Goal: Task Accomplishment & Management: Manage account settings

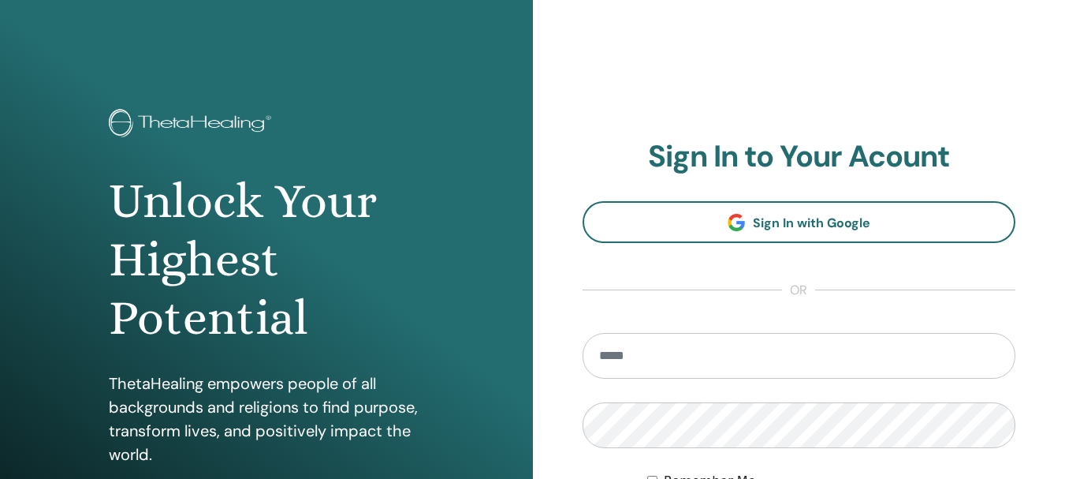
scroll to position [8, 0]
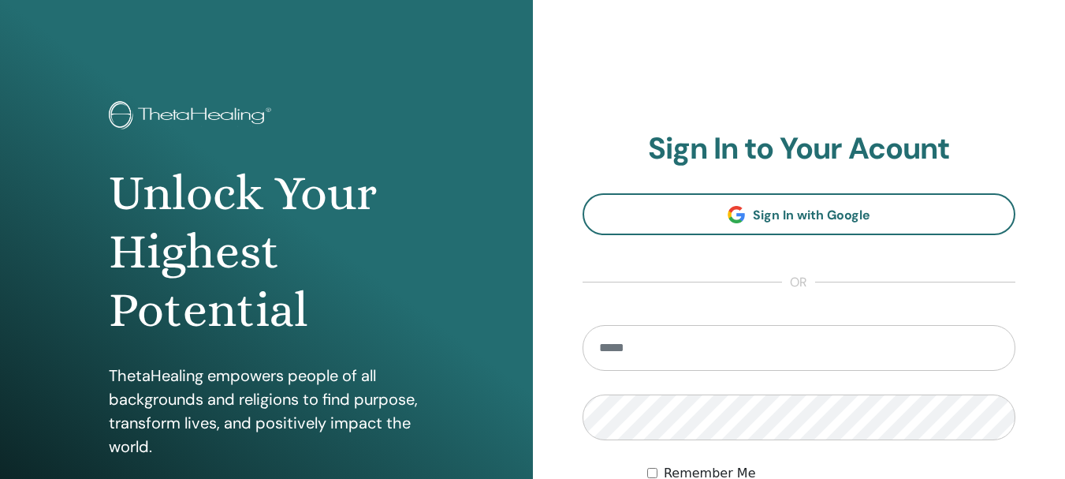
type input "**********"
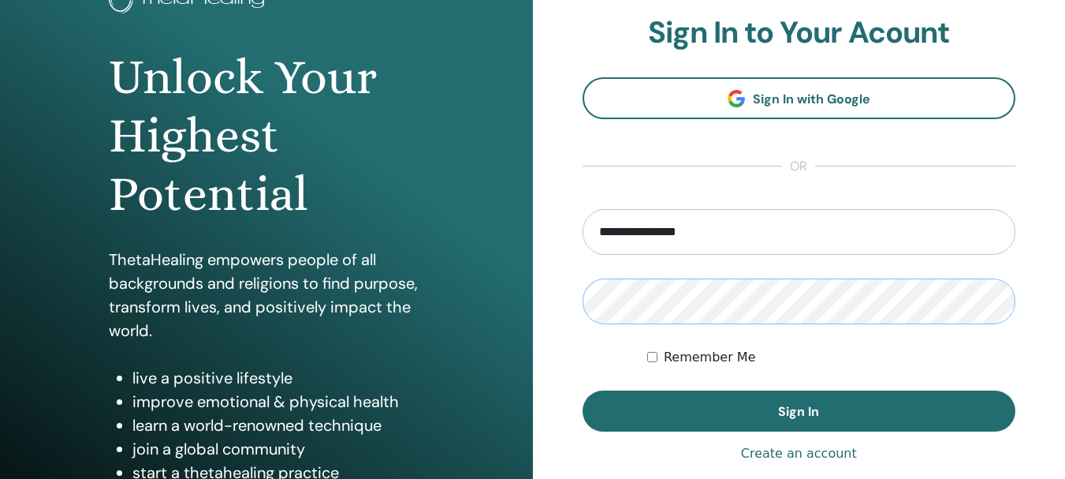
scroll to position [128, 0]
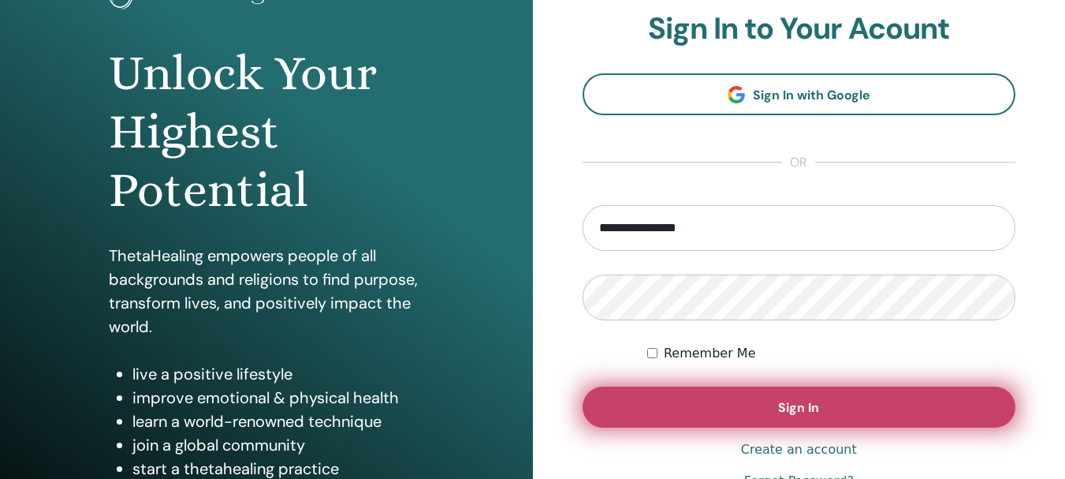
click at [811, 418] on button "Sign In" at bounding box center [800, 406] width 434 height 41
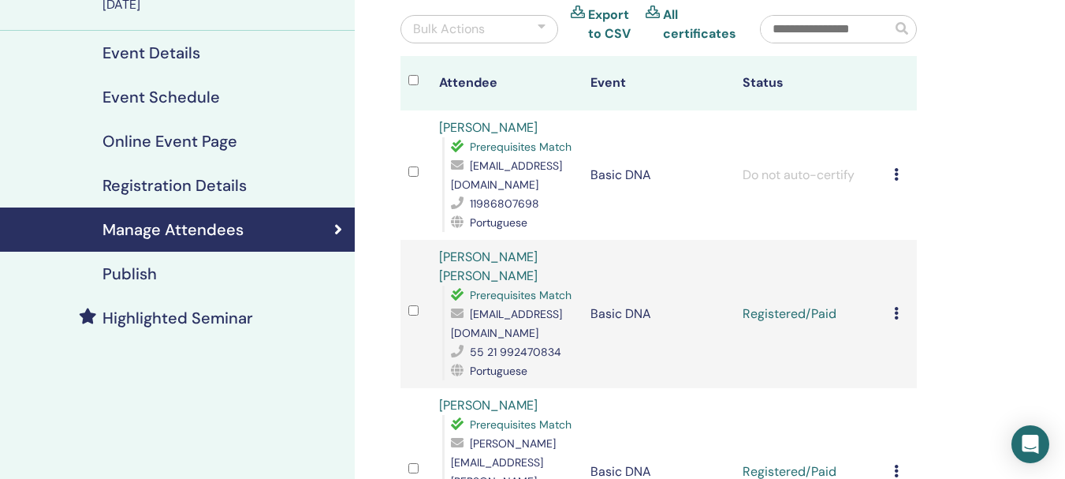
scroll to position [158, 0]
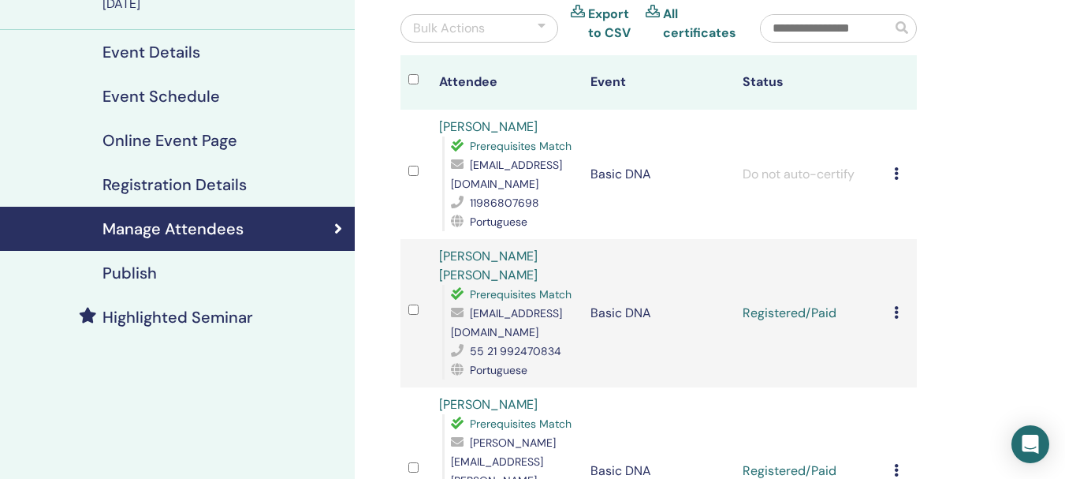
click at [890, 296] on td "Cancel Registration Do not auto-certify Mark as Paid Mark as Unpaid Mark as Abs…" at bounding box center [901, 313] width 31 height 148
click at [895, 306] on icon at bounding box center [896, 312] width 5 height 13
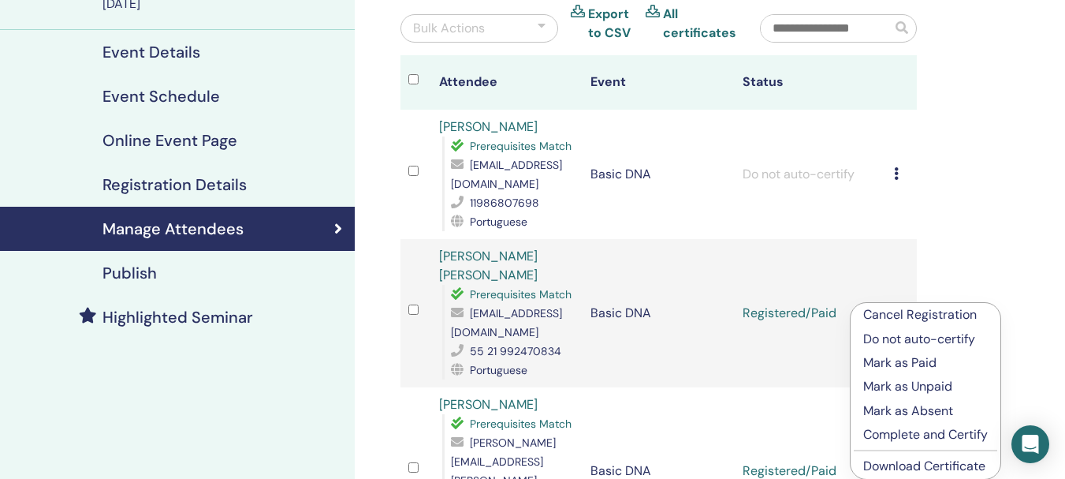
click at [930, 434] on p "Complete and Certify" at bounding box center [926, 434] width 125 height 19
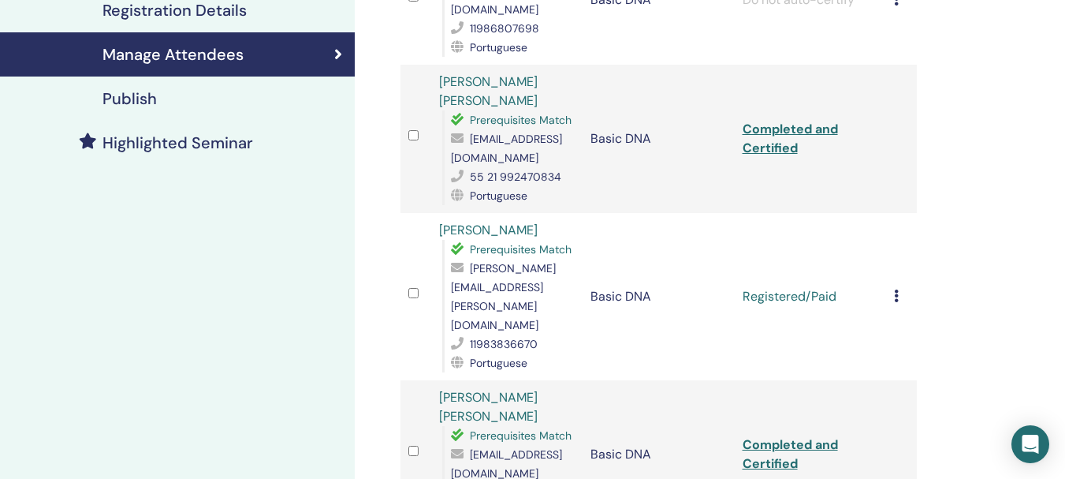
scroll to position [347, 0]
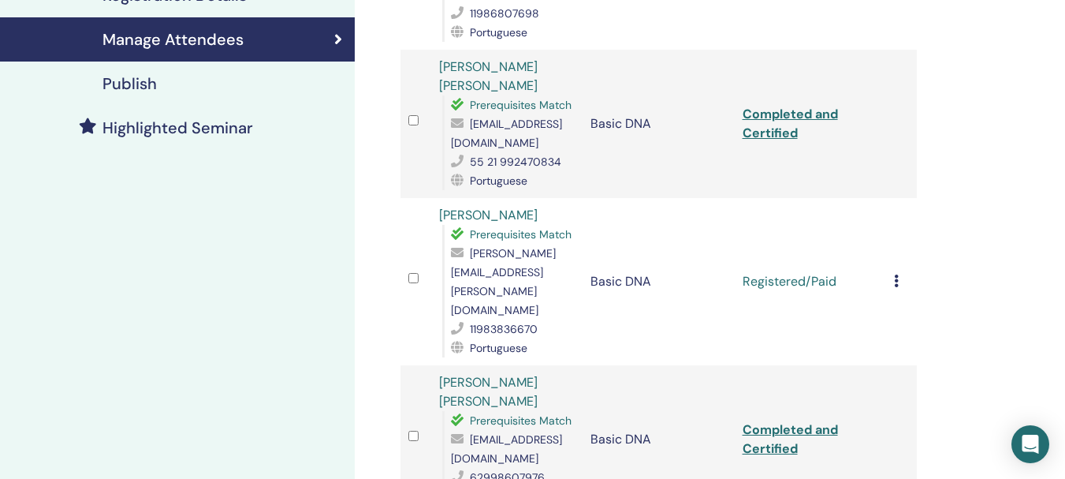
click at [893, 241] on td "Cancel Registration Do not auto-certify Mark as Paid Mark as Unpaid Mark as Abs…" at bounding box center [901, 281] width 31 height 167
click at [898, 274] on icon at bounding box center [896, 280] width 5 height 13
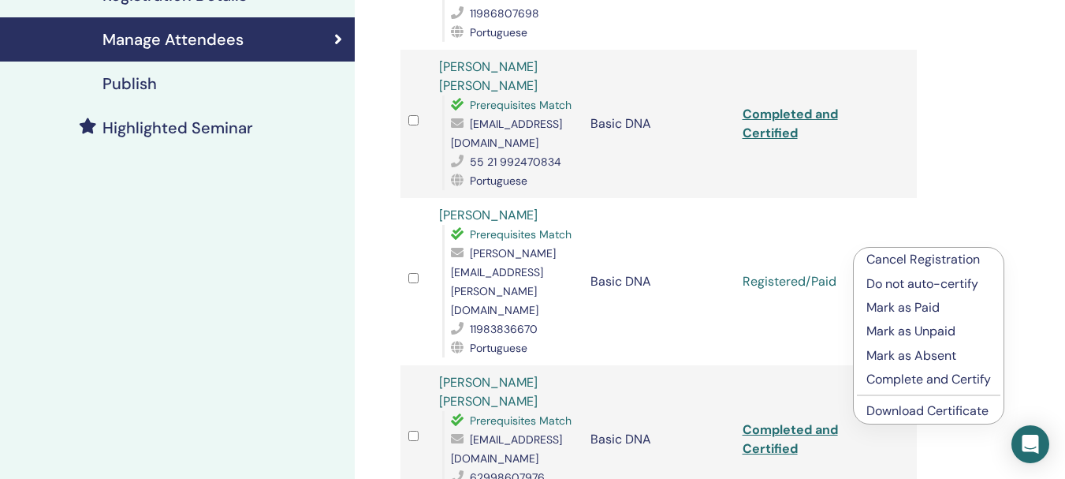
drag, startPoint x: 954, startPoint y: 371, endPoint x: 964, endPoint y: 390, distance: 21.2
click at [964, 390] on ul "Cancel Registration Do not auto-certify Mark as Paid Mark as Unpaid Mark as Abs…" at bounding box center [929, 336] width 150 height 176
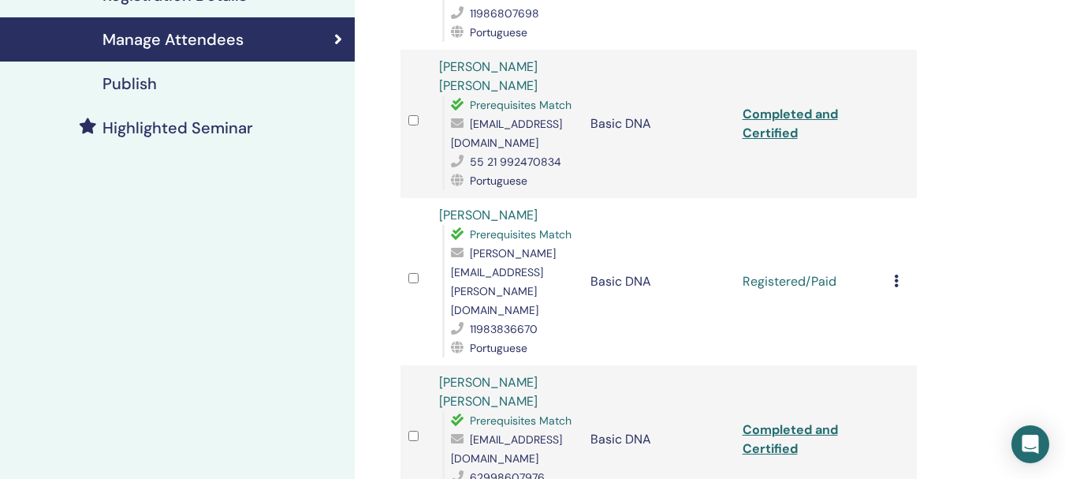
click at [901, 272] on div "Cancel Registration Do not auto-certify Mark as Paid Mark as Unpaid Mark as Abs…" at bounding box center [901, 281] width 15 height 19
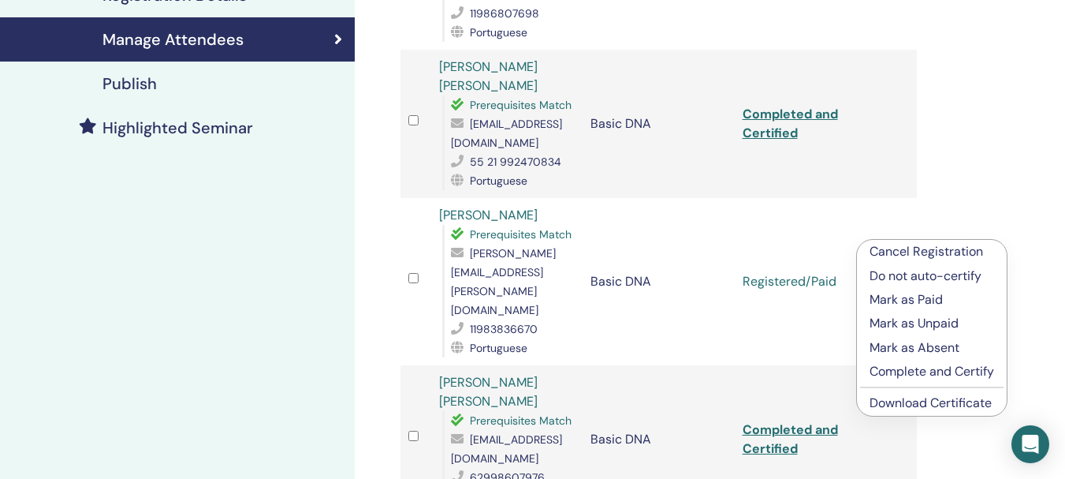
click at [943, 368] on p "Complete and Certify" at bounding box center [932, 371] width 125 height 19
